Goal: Check status: Check status

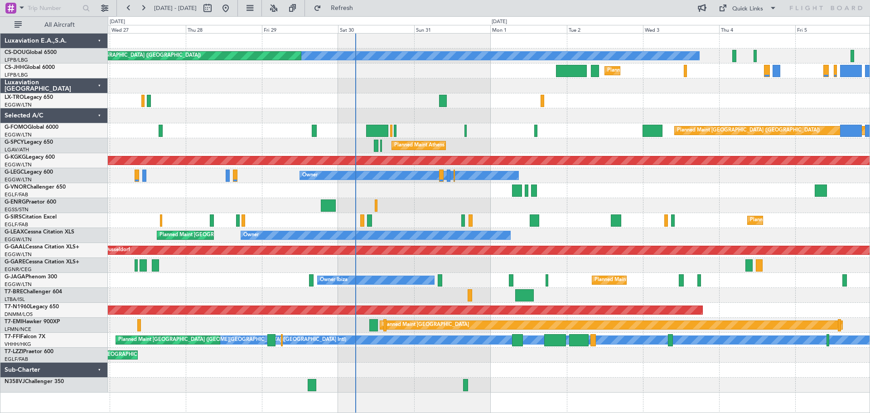
click at [590, 186] on div at bounding box center [489, 190] width 762 height 15
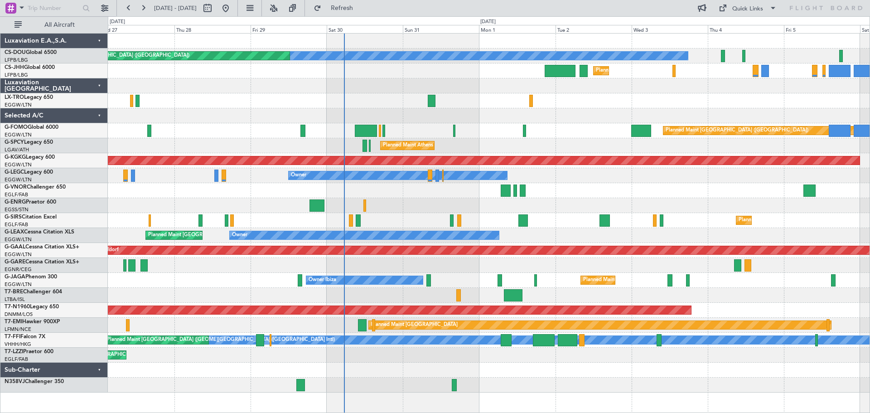
click at [638, 189] on div at bounding box center [489, 190] width 762 height 15
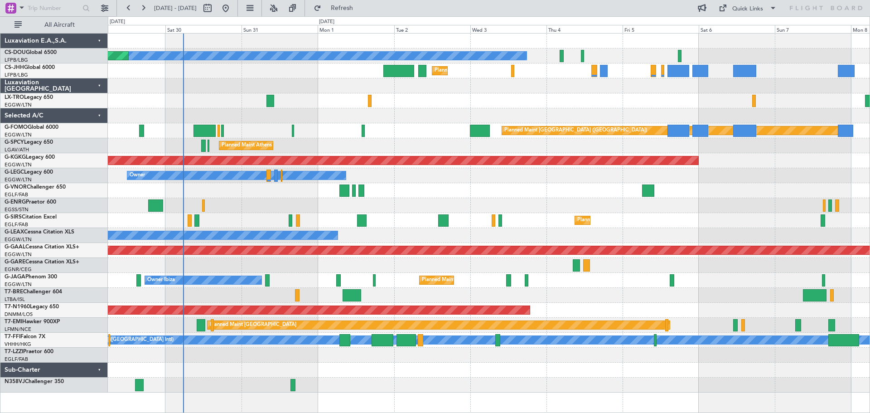
click at [583, 103] on div "Planned Maint Dusseldorf" at bounding box center [489, 100] width 762 height 15
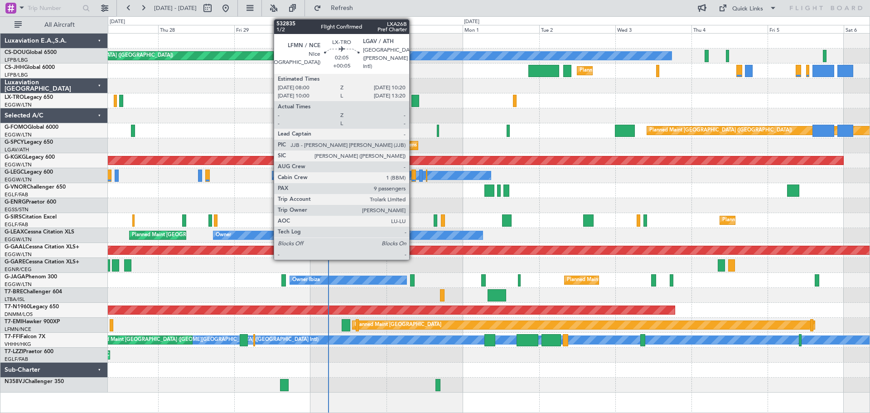
click at [413, 101] on div at bounding box center [416, 101] width 8 height 12
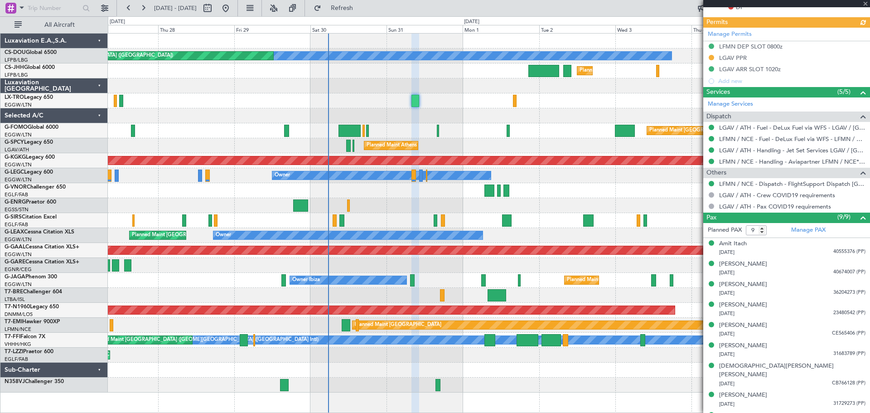
scroll to position [262, 0]
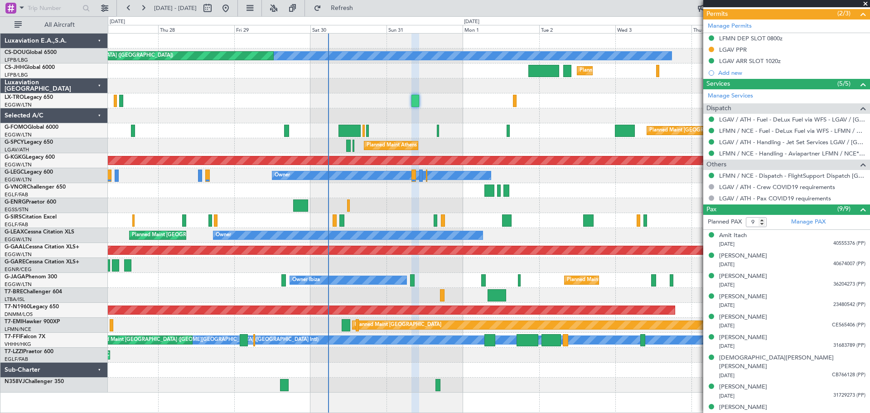
click at [866, 4] on span at bounding box center [865, 4] width 9 height 8
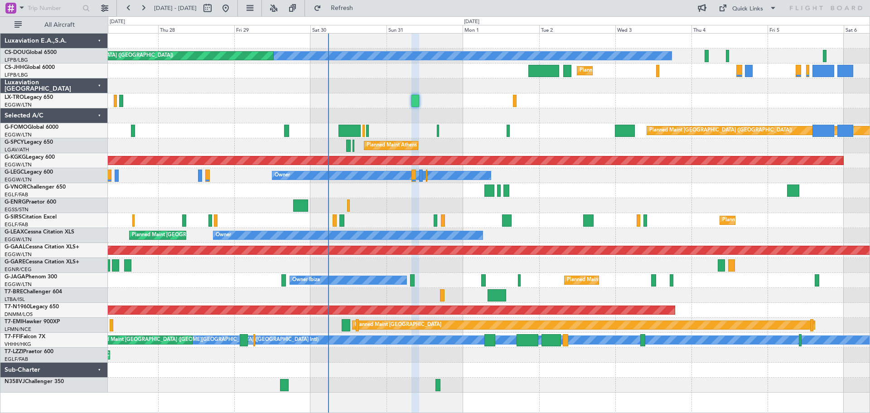
type input "0"
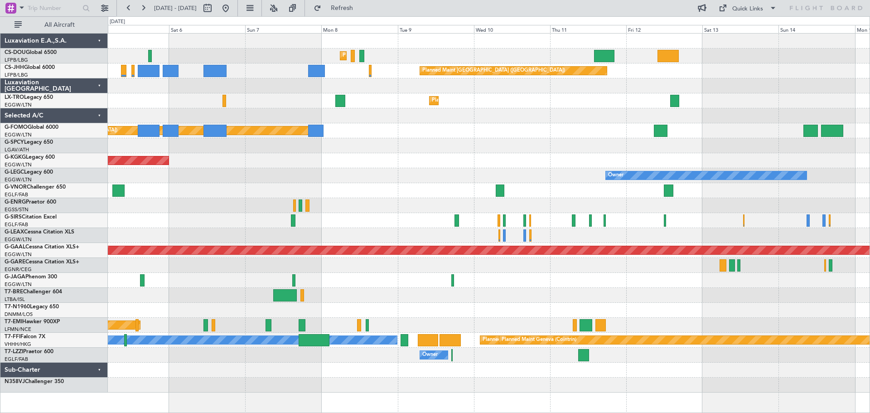
click at [141, 84] on div "Planned Maint [GEOGRAPHIC_DATA] ([GEOGRAPHIC_DATA]) Planned Maint [GEOGRAPHIC_D…" at bounding box center [489, 213] width 762 height 359
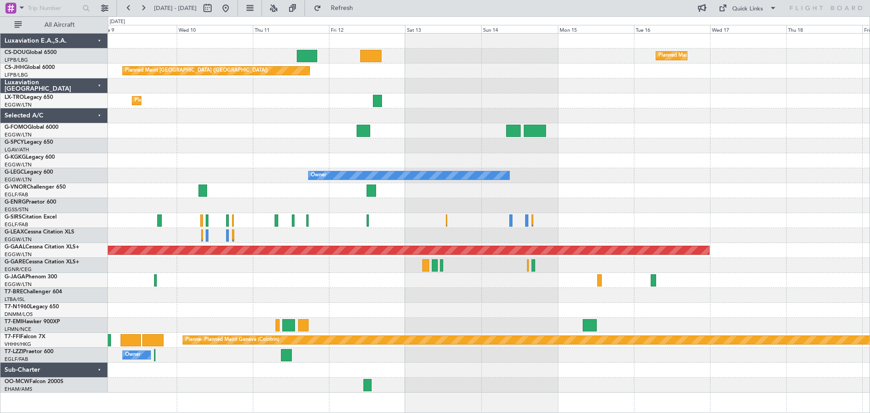
click at [467, 102] on div "Planned Maint Dusseldorf" at bounding box center [489, 100] width 762 height 15
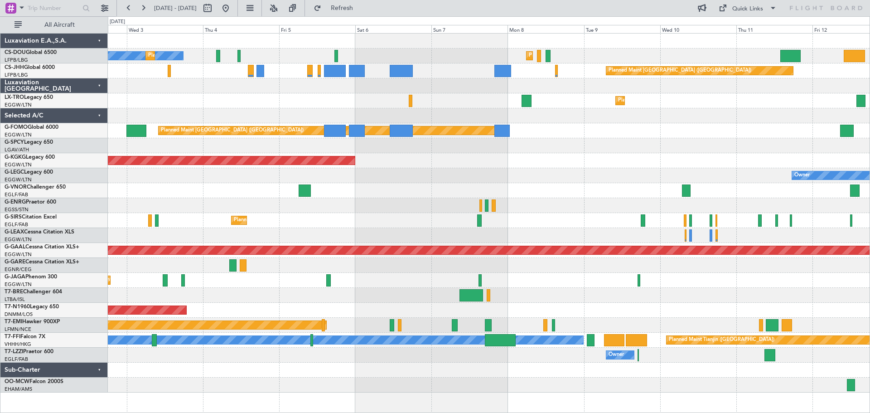
click at [666, 210] on div "Planned Maint [GEOGRAPHIC_DATA] ([GEOGRAPHIC_DATA]) No Crew Planned Maint [GEOG…" at bounding box center [489, 213] width 762 height 359
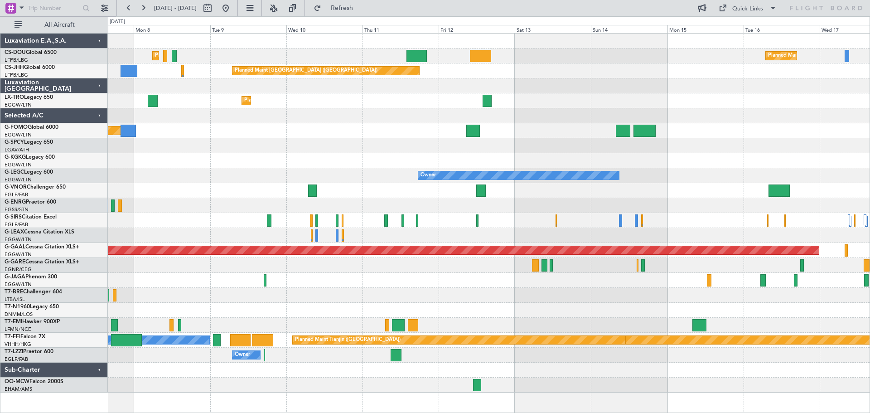
click at [173, 204] on div at bounding box center [489, 205] width 762 height 15
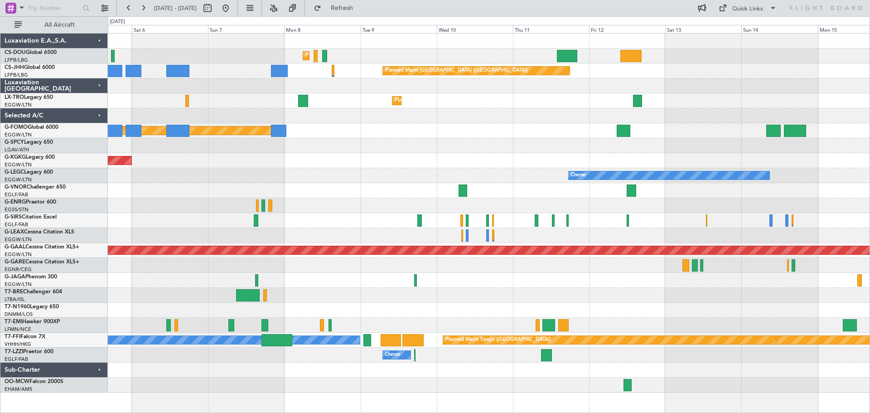
click at [605, 213] on div "Planned Maint [GEOGRAPHIC_DATA] ([GEOGRAPHIC_DATA]) Planned Maint [GEOGRAPHIC_D…" at bounding box center [489, 213] width 762 height 359
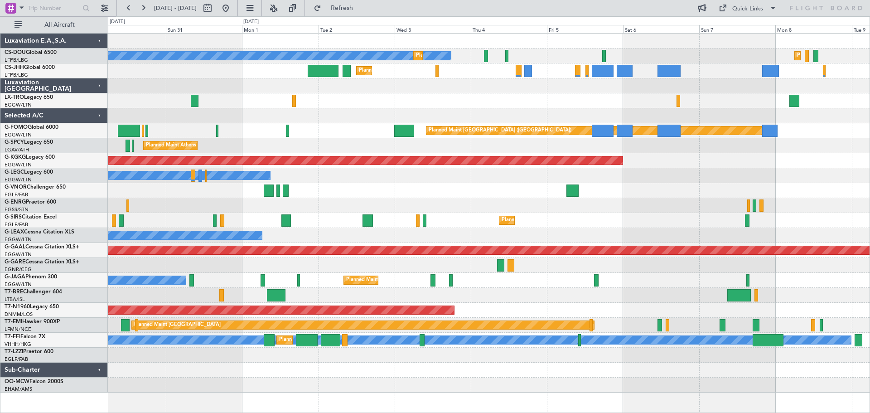
click at [670, 189] on div at bounding box center [489, 190] width 762 height 15
